Goal: Task Accomplishment & Management: Manage account settings

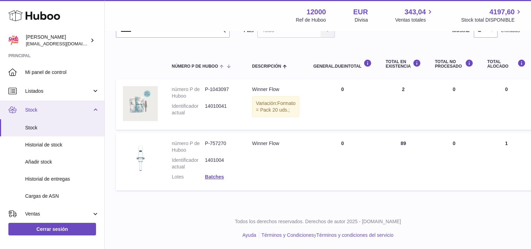
click at [35, 109] on span "Stock" at bounding box center [58, 110] width 67 height 7
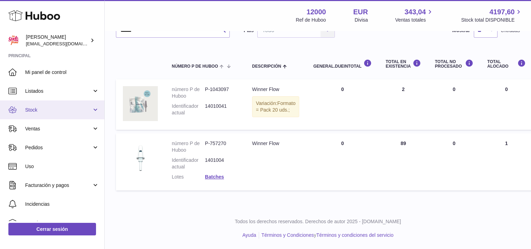
click at [32, 110] on span "Stock" at bounding box center [58, 110] width 67 height 7
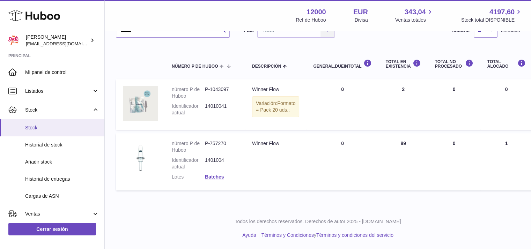
click at [38, 130] on span "Stock" at bounding box center [62, 128] width 74 height 7
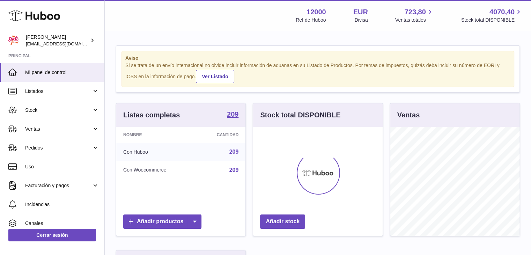
scroll to position [109, 129]
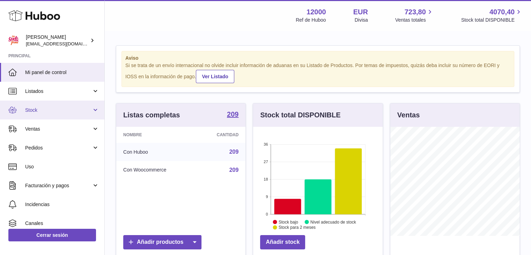
click at [34, 107] on span "Stock" at bounding box center [58, 110] width 67 height 7
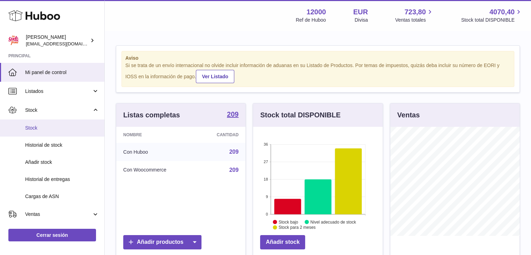
click at [39, 127] on span "Stock" at bounding box center [62, 128] width 74 height 7
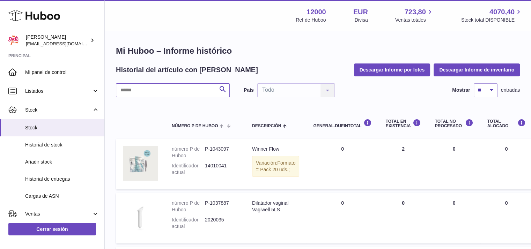
click at [165, 90] on input "text" at bounding box center [173, 90] width 114 height 14
click at [164, 91] on input "text" at bounding box center [173, 90] width 114 height 14
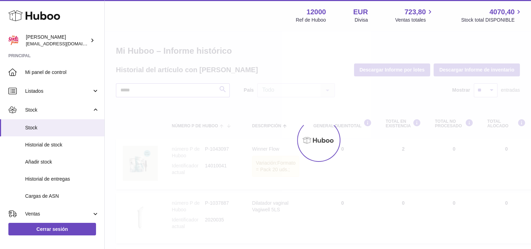
type input "*****"
